Goal: Information Seeking & Learning: Learn about a topic

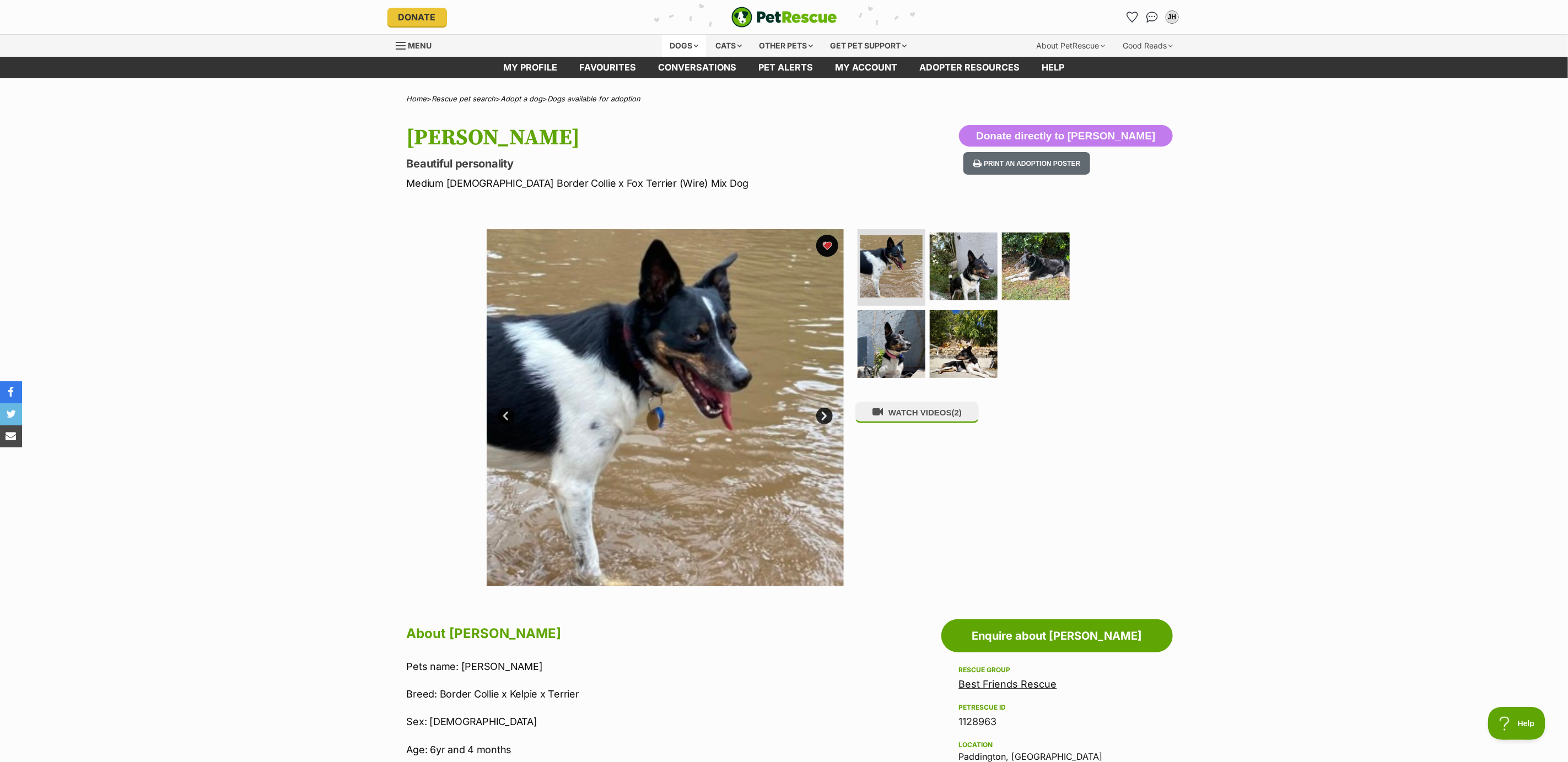
click at [688, 41] on div "Dogs" at bounding box center [684, 46] width 44 height 22
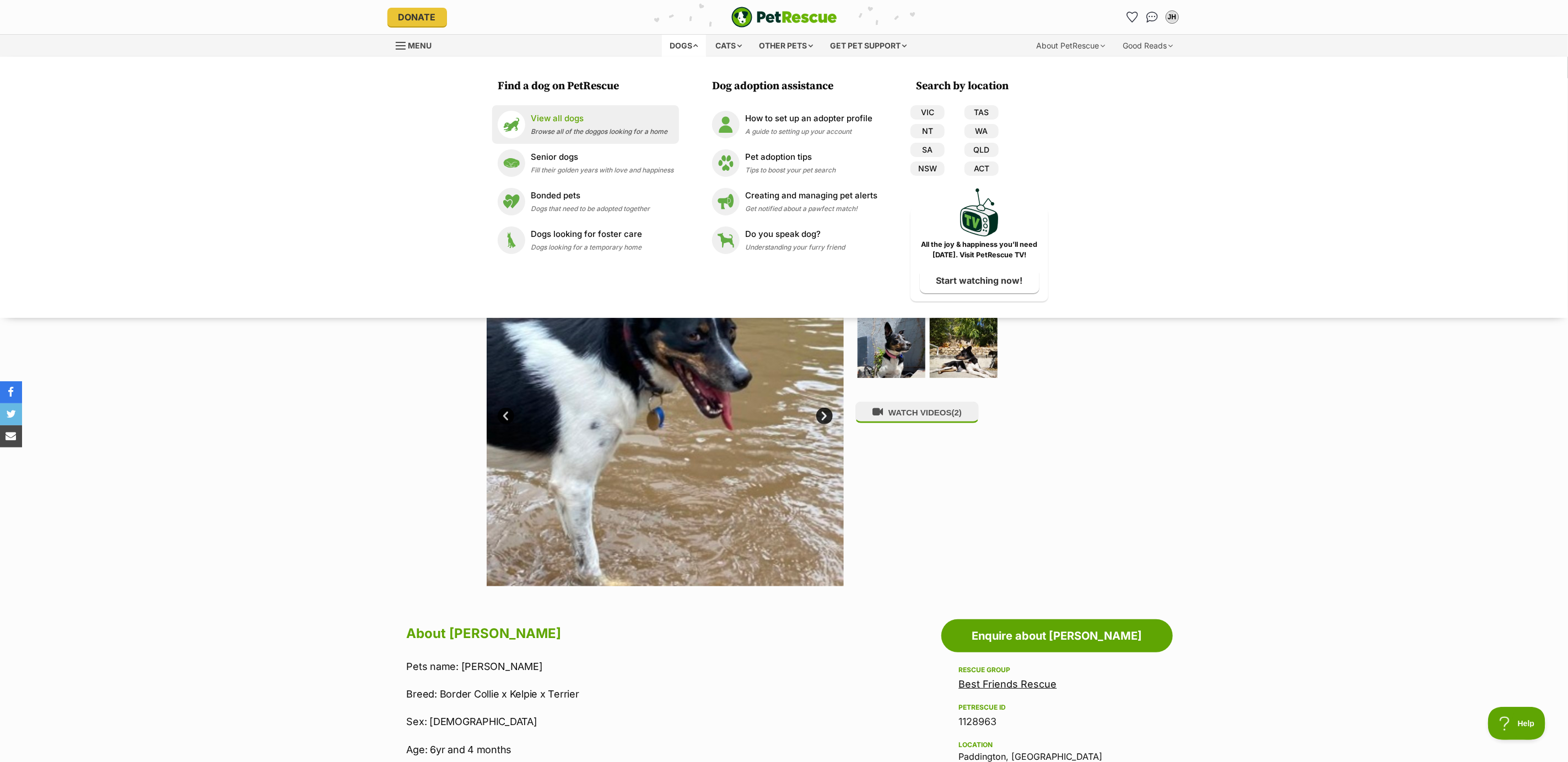
click at [609, 123] on p "View all dogs" at bounding box center [599, 118] width 137 height 13
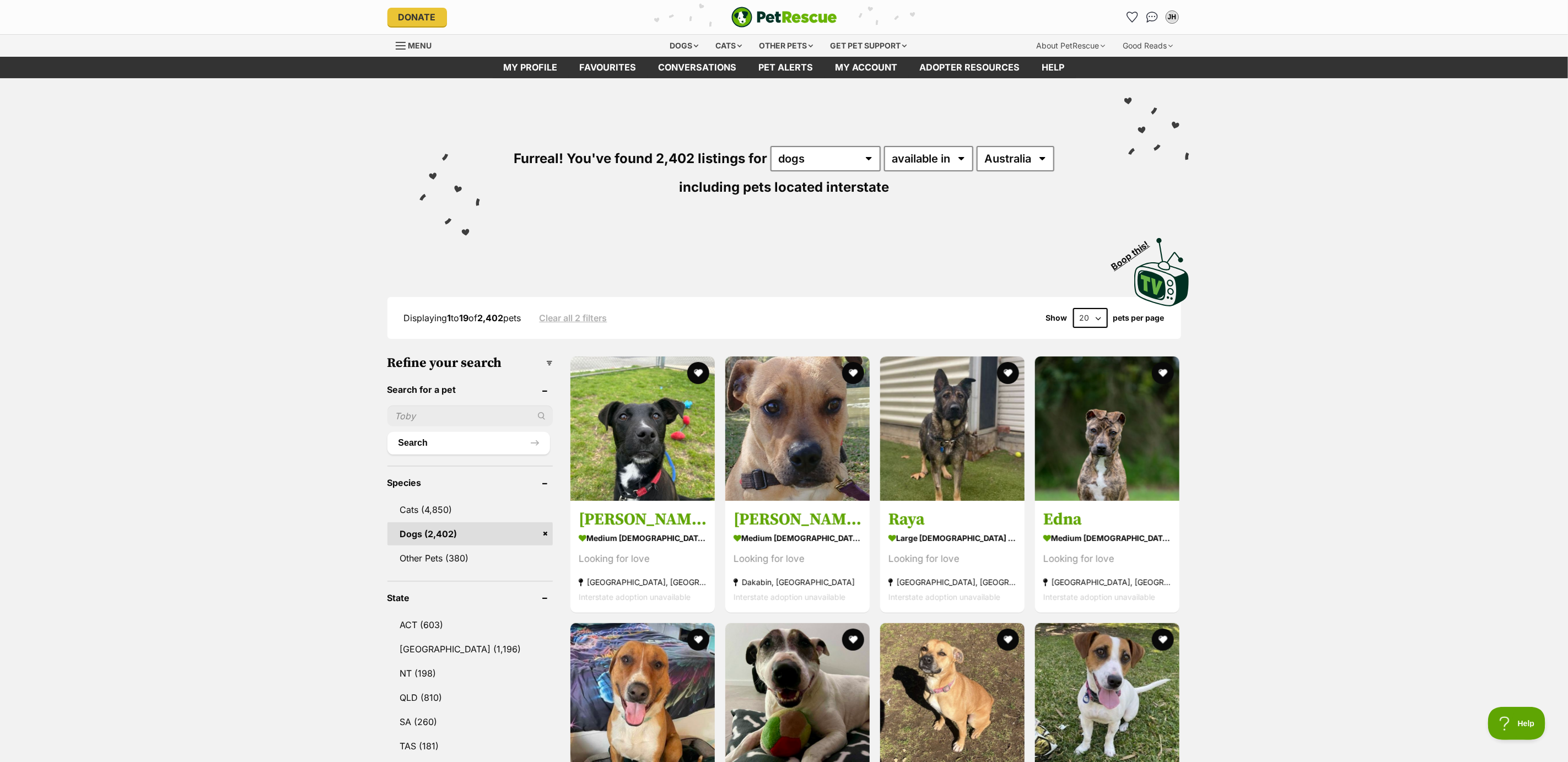
click at [440, 415] on input "text" at bounding box center [469, 416] width 165 height 21
type input "kody"
click at [481, 437] on button "Search" at bounding box center [468, 443] width 163 height 22
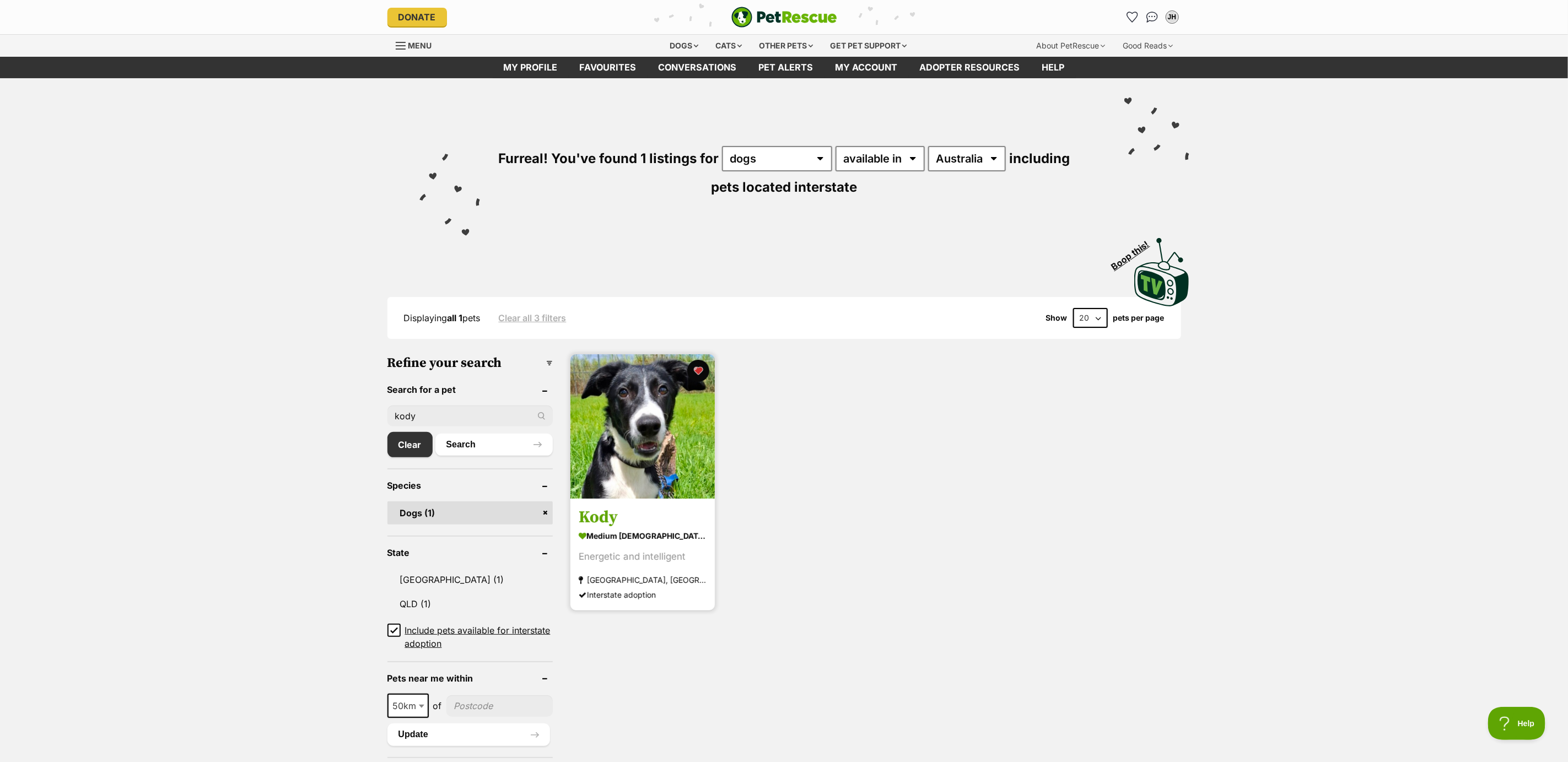
click at [656, 463] on img at bounding box center [642, 426] width 144 height 144
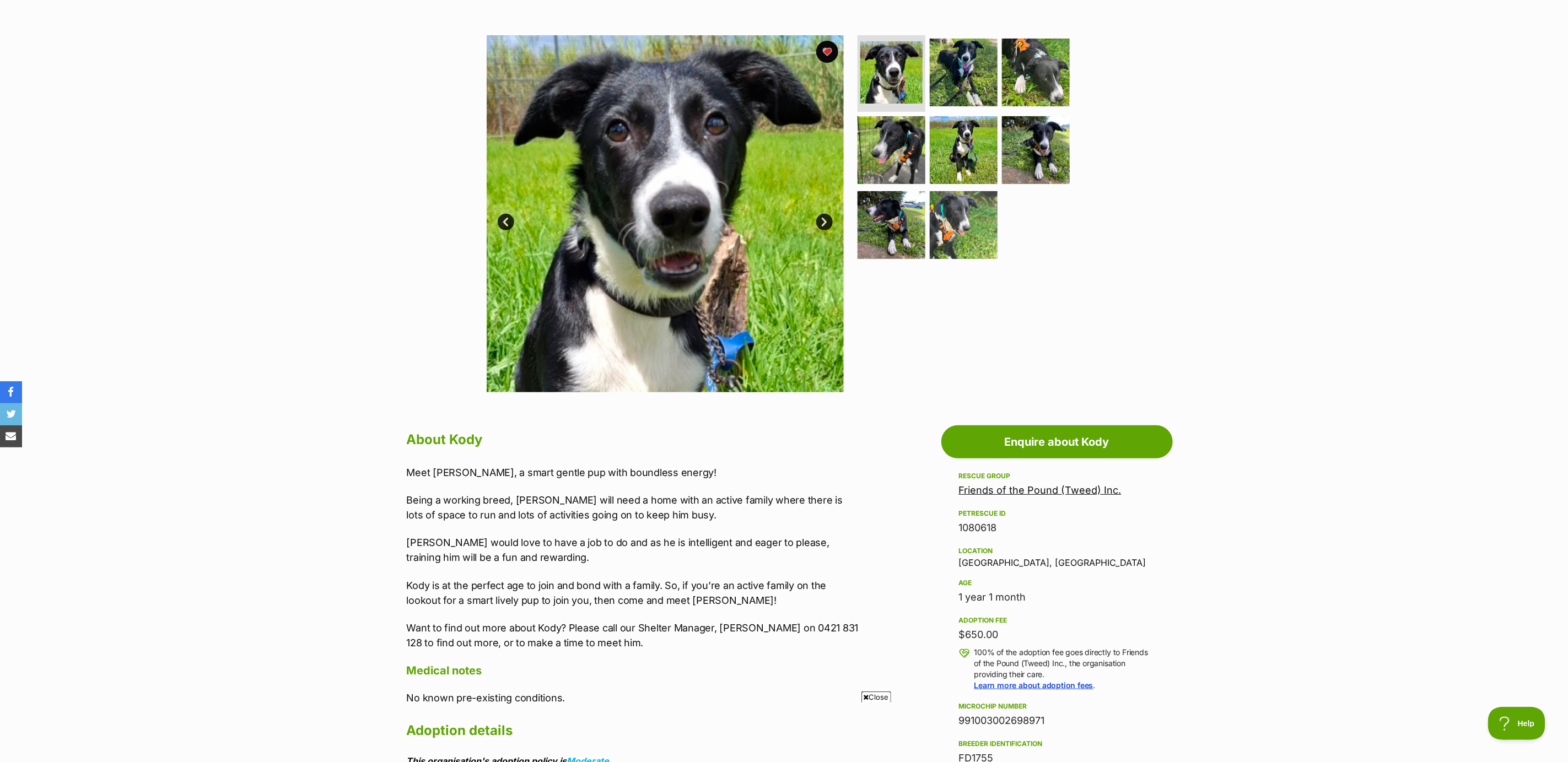
scroll to position [165, 0]
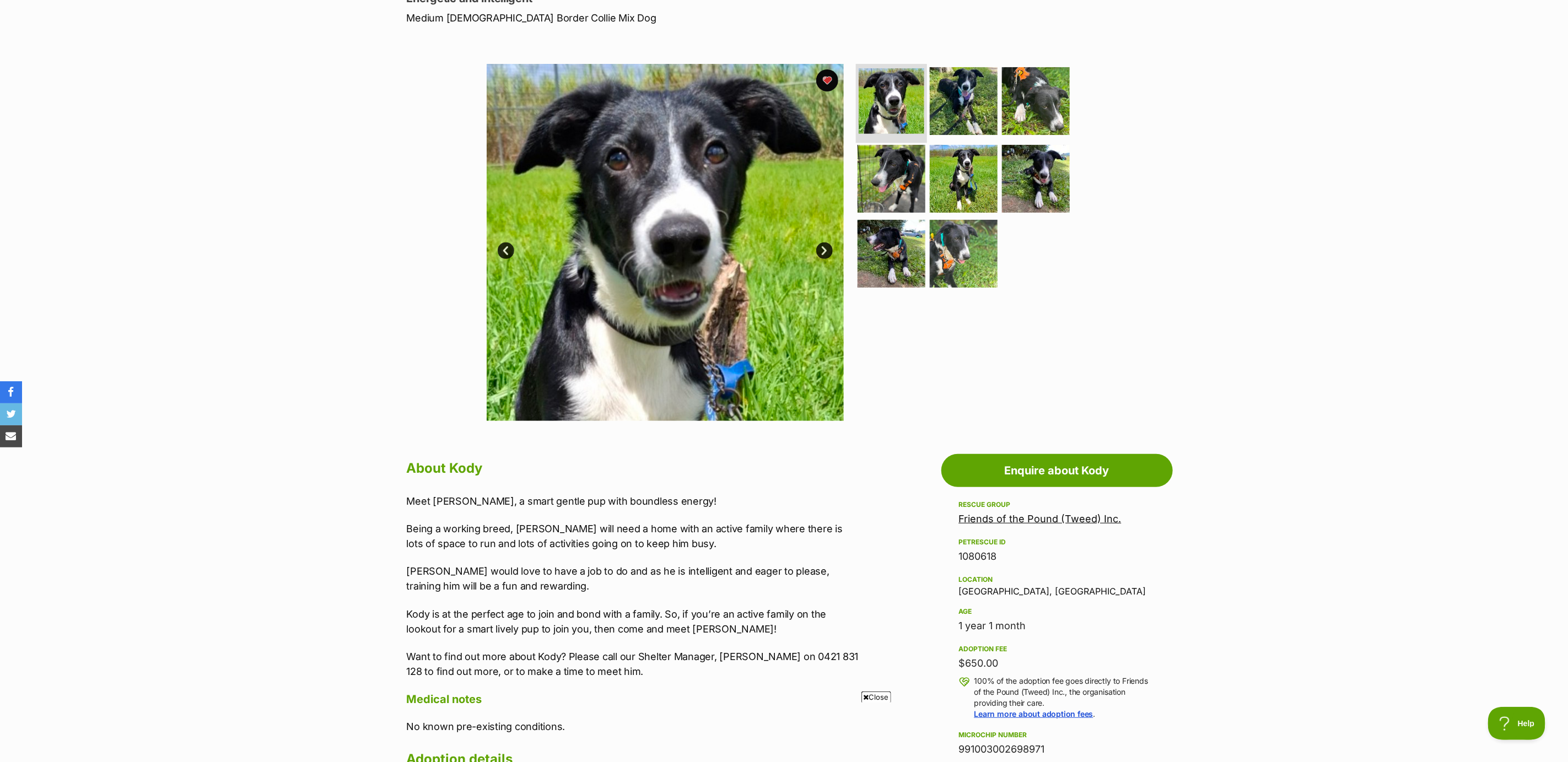
click at [884, 99] on img at bounding box center [891, 101] width 66 height 66
click at [950, 99] on img at bounding box center [964, 100] width 71 height 71
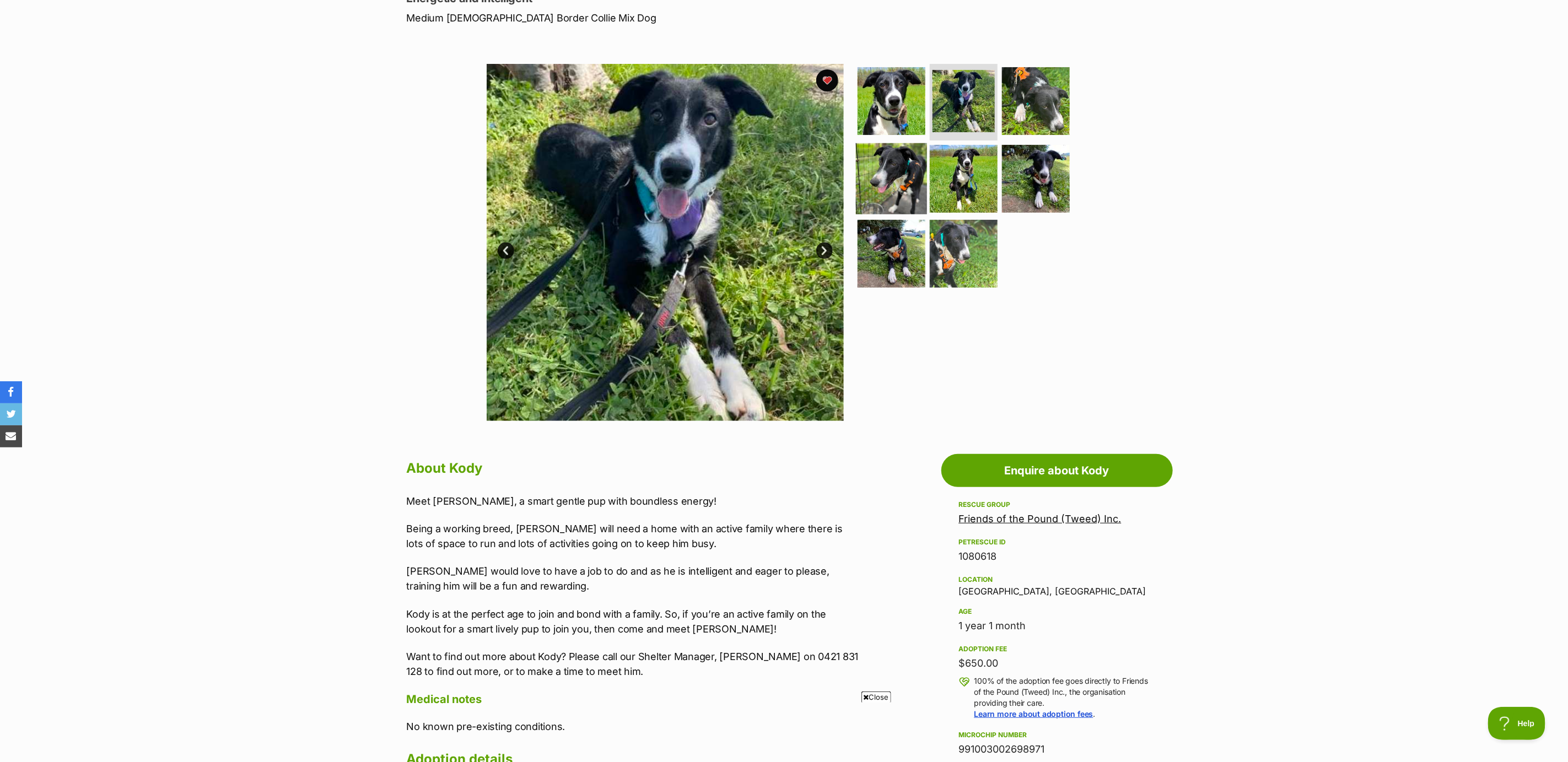
scroll to position [0, 0]
click at [824, 247] on link "Next" at bounding box center [824, 251] width 16 height 16
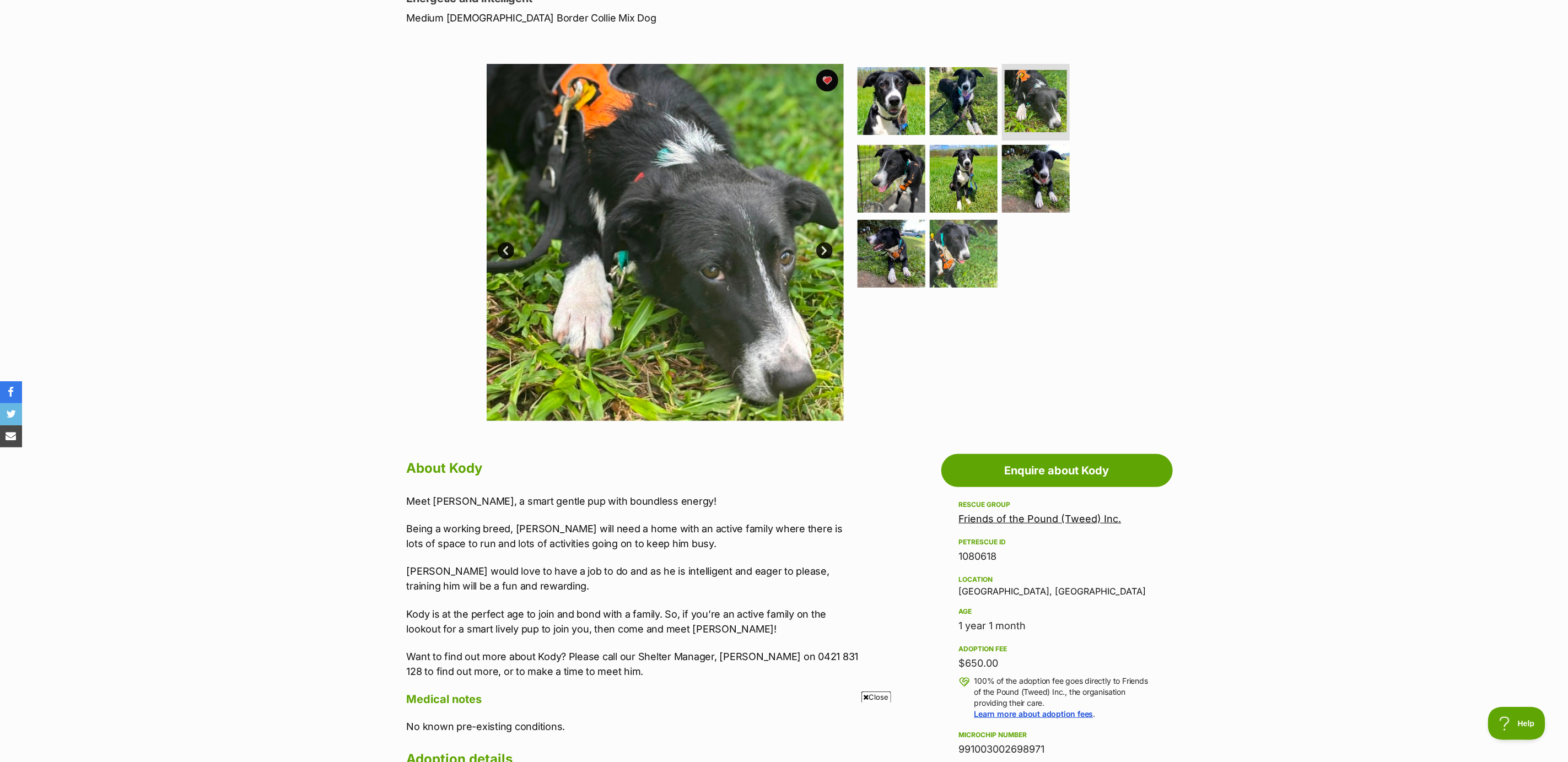
click at [824, 246] on link "Next" at bounding box center [824, 251] width 16 height 16
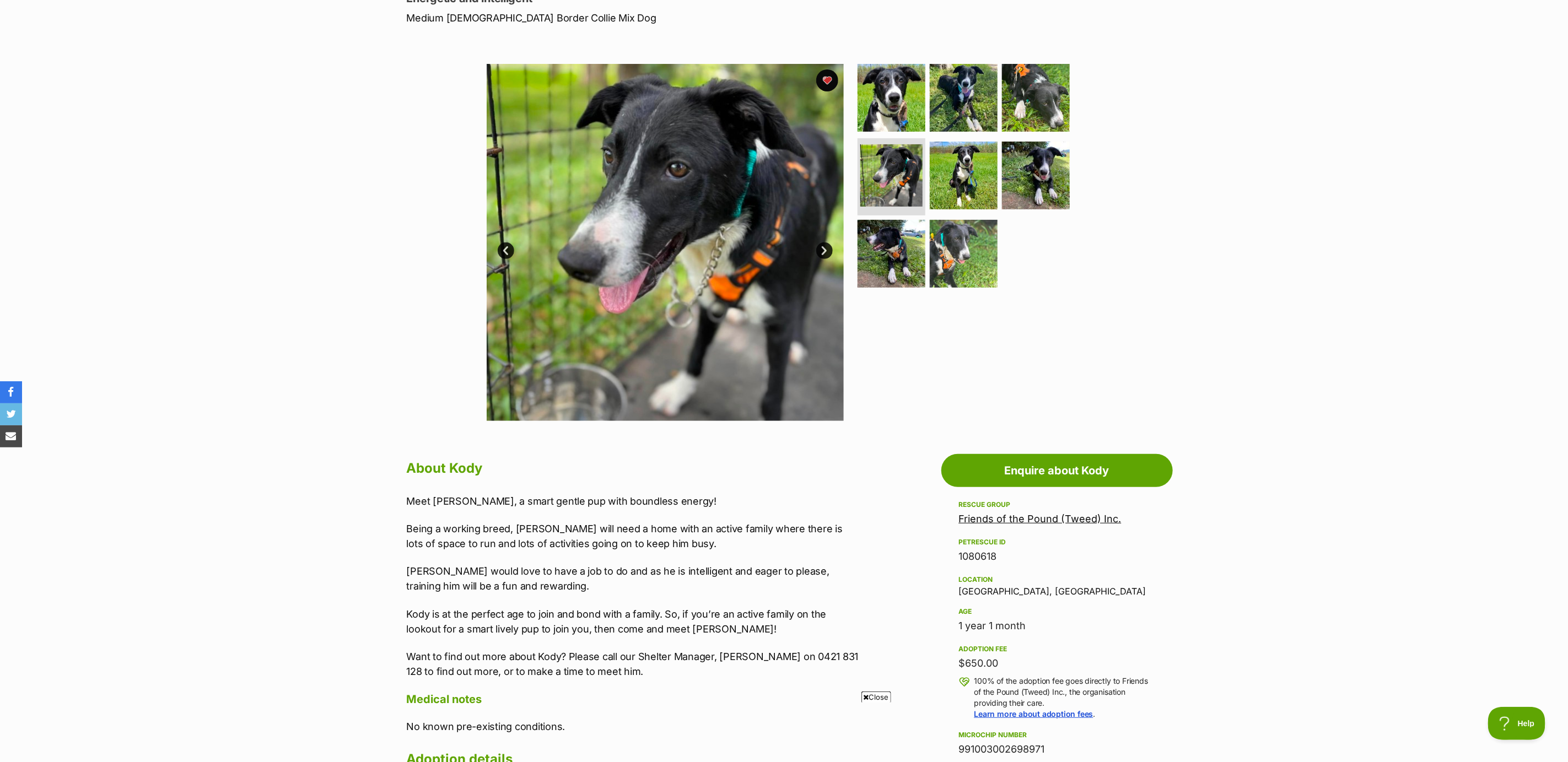
click at [824, 246] on link "Next" at bounding box center [824, 251] width 16 height 16
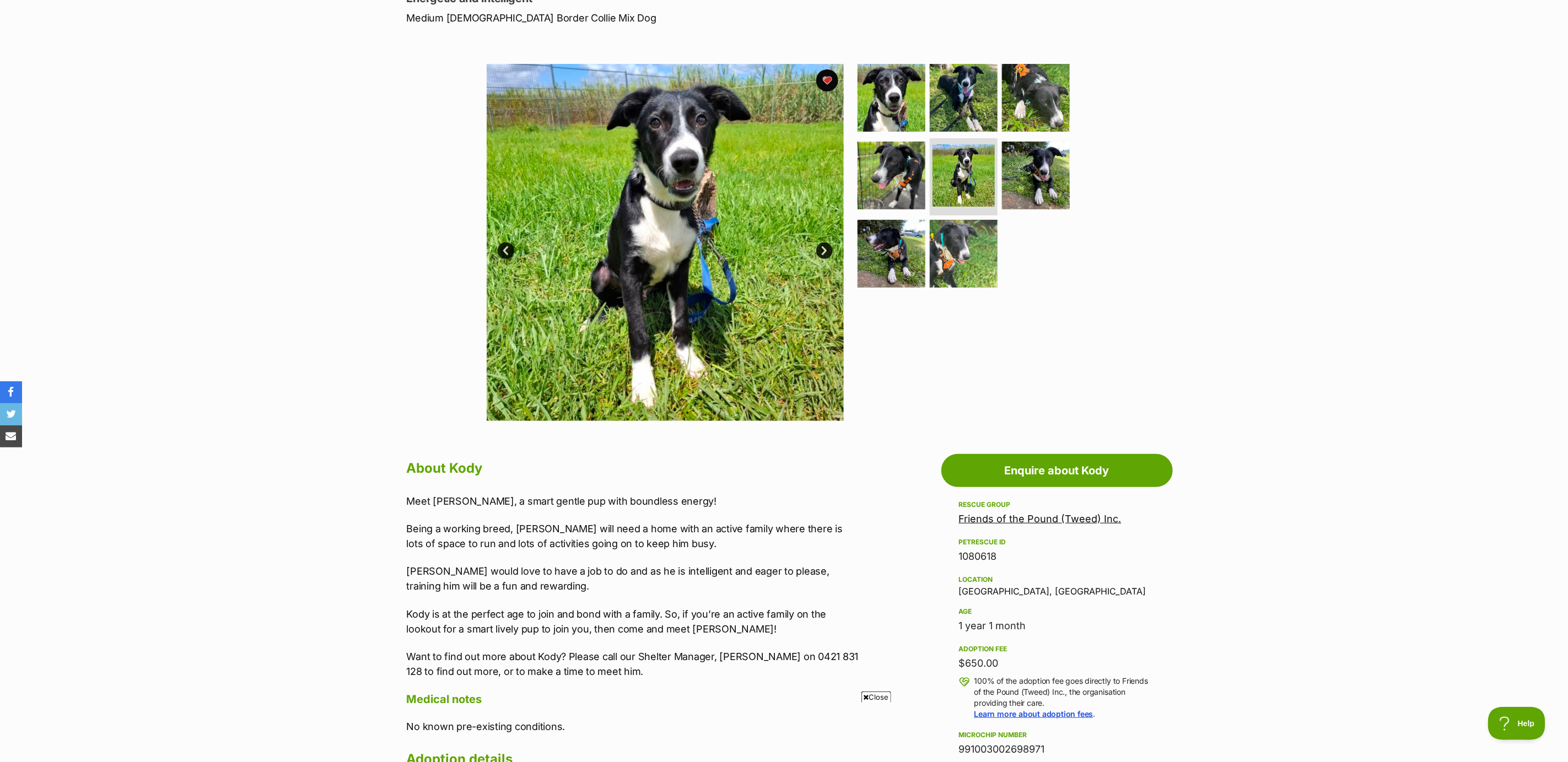
click at [824, 246] on link "Next" at bounding box center [824, 251] width 16 height 16
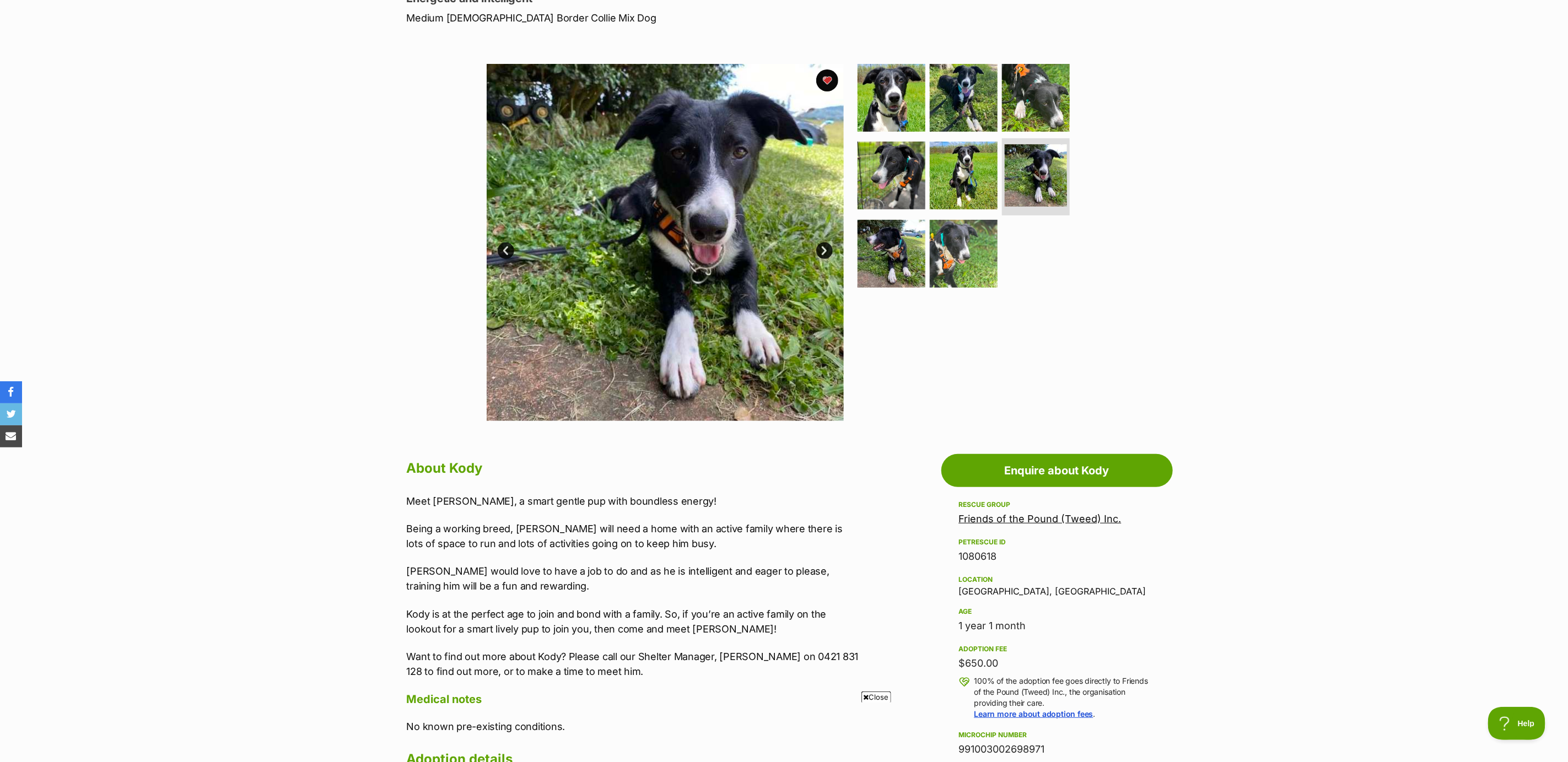
click at [824, 246] on link "Next" at bounding box center [824, 251] width 16 height 16
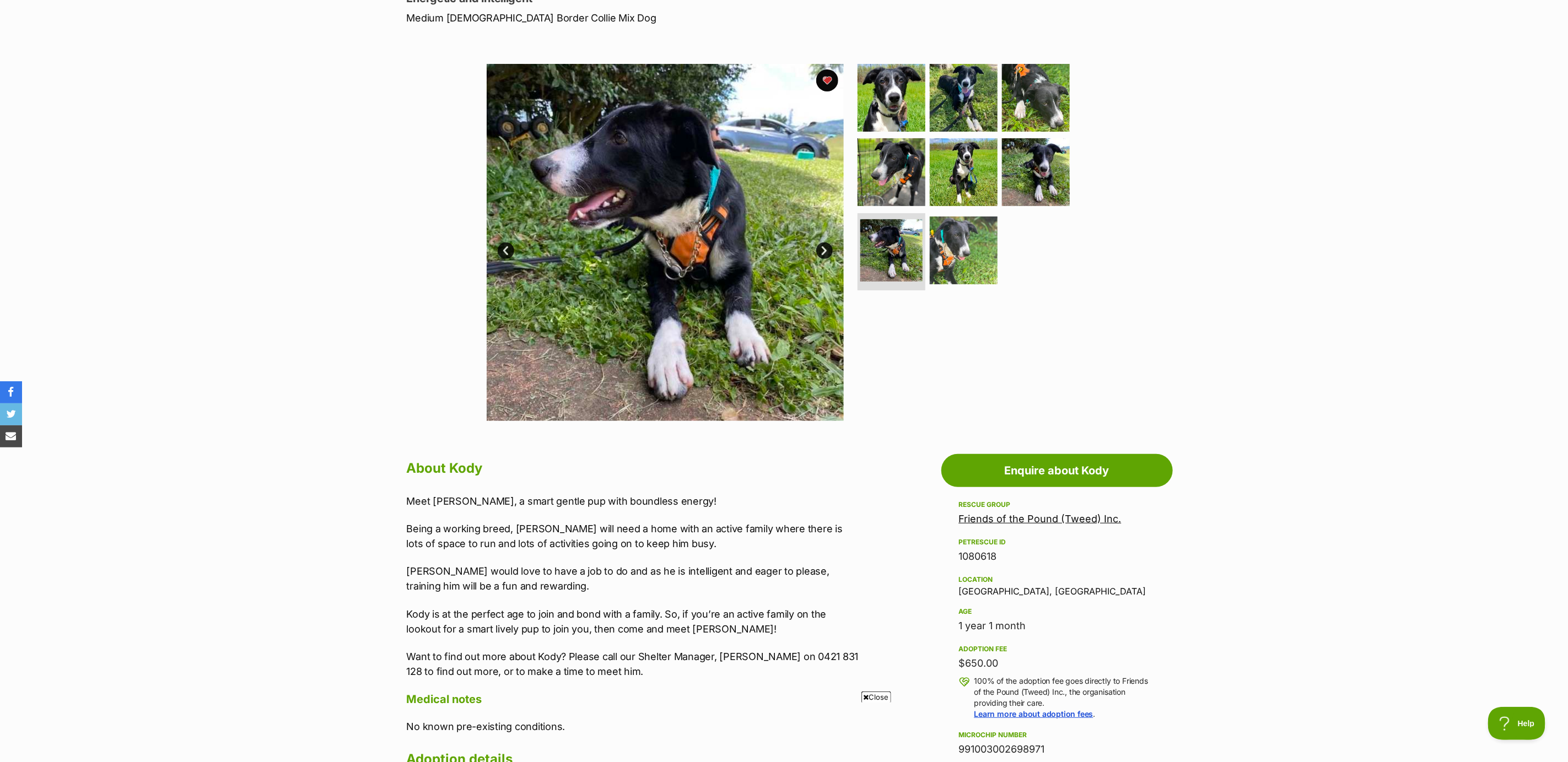
click at [824, 246] on link "Next" at bounding box center [824, 251] width 16 height 16
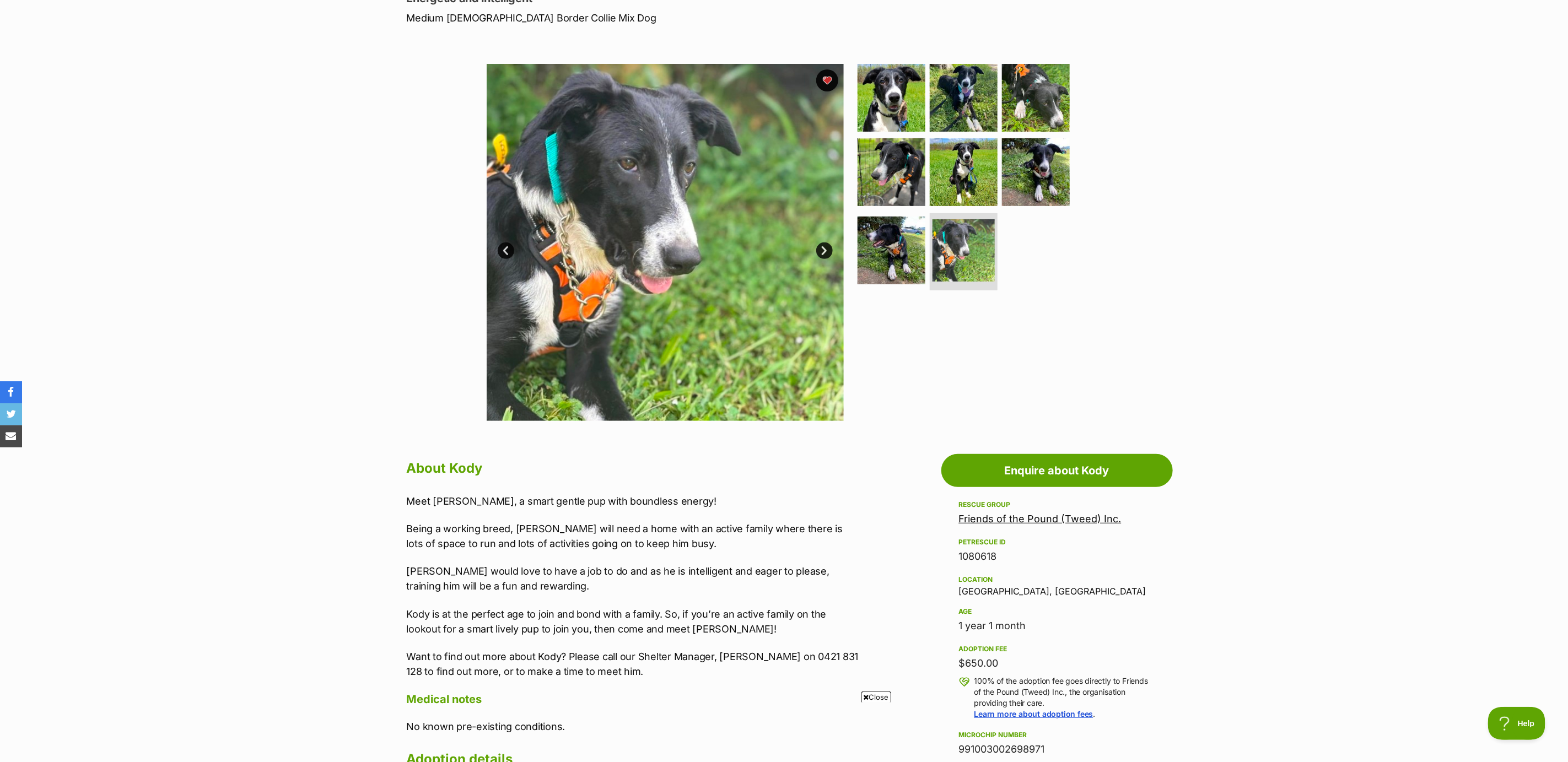
click at [824, 246] on link "Next" at bounding box center [824, 251] width 16 height 16
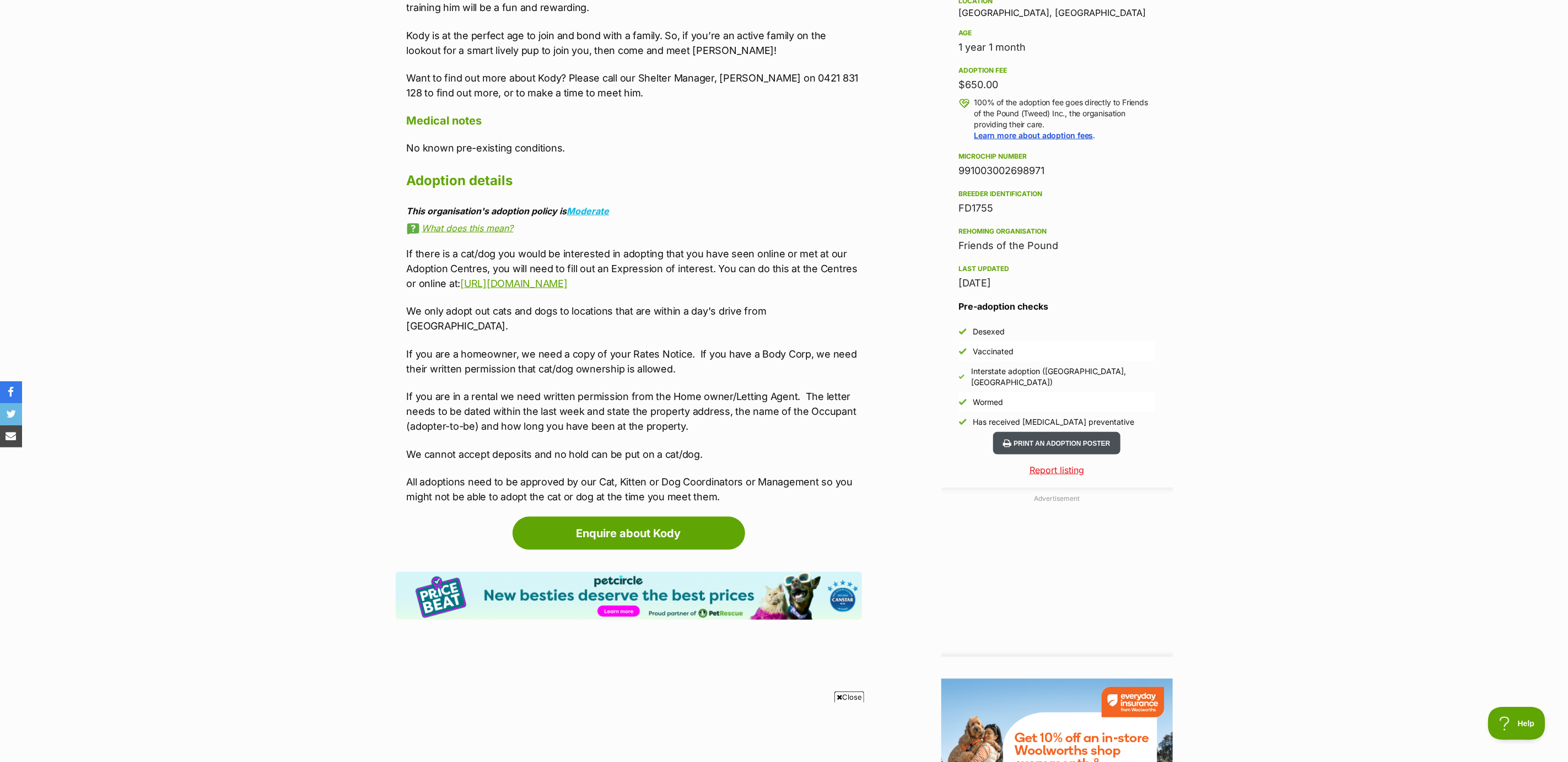
click at [1033, 432] on button "Print an adoption poster" at bounding box center [1056, 443] width 127 height 22
